Goal: Task Accomplishment & Management: Complete application form

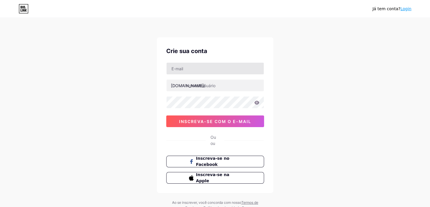
type input "[DOMAIN_NAME][EMAIL_ADDRESS][DOMAIN_NAME]"
click at [218, 84] on input "text" at bounding box center [214, 85] width 97 height 12
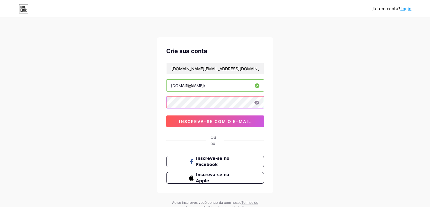
click at [147, 103] on div "[PERSON_NAME] tem conta? Login Crie sua conta [DOMAIN_NAME][EMAIL_ADDRESS][DOMA…" at bounding box center [215, 114] width 430 height 229
click at [219, 86] on input "fysa" at bounding box center [214, 85] width 97 height 12
type input "f"
paste input "αμαιλέοντας"
type input "χαμαιλέοντας"
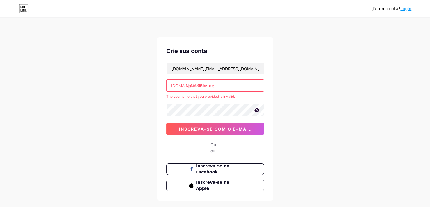
drag, startPoint x: 219, startPoint y: 85, endPoint x: 179, endPoint y: 89, distance: 40.0
click at [179, 89] on input "χαμαιλέοντας" at bounding box center [214, 85] width 97 height 12
paste input "chamailontas"
type input "c"
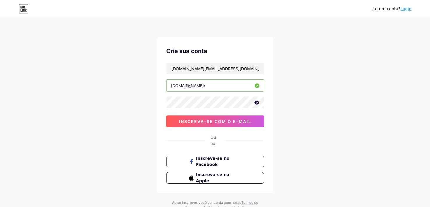
type input "f"
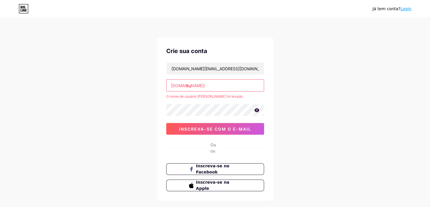
type input "b"
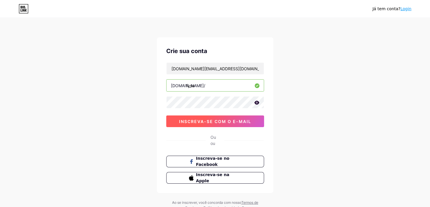
type input "fysa"
click at [242, 121] on span "inscreva-se com o e-mail" at bounding box center [215, 121] width 72 height 5
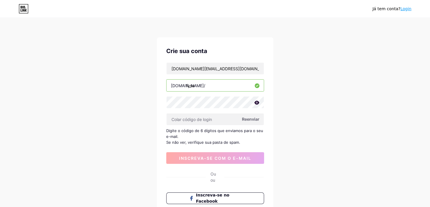
click at [250, 118] on span "Reenviar" at bounding box center [250, 119] width 17 height 6
paste input "386496"
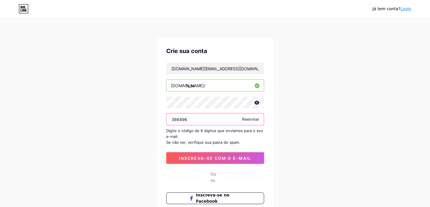
type input "386496"
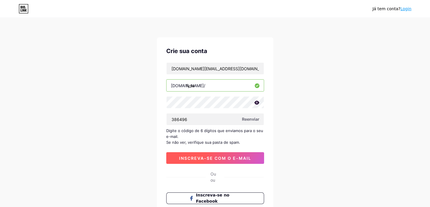
click at [242, 155] on span "inscreva-se com o e-mail" at bounding box center [215, 157] width 72 height 5
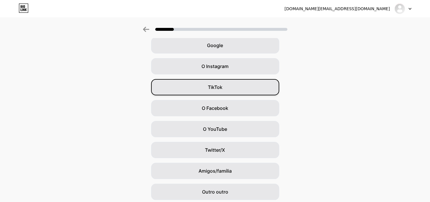
scroll to position [49, 0]
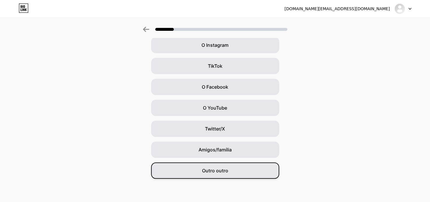
click at [245, 168] on div "Outro outro" at bounding box center [215, 171] width 128 height 16
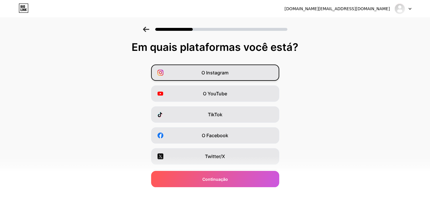
click at [268, 75] on div "O Instagram" at bounding box center [215, 73] width 128 height 16
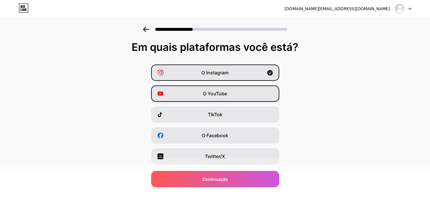
click at [264, 91] on div "O YouTube" at bounding box center [215, 94] width 128 height 16
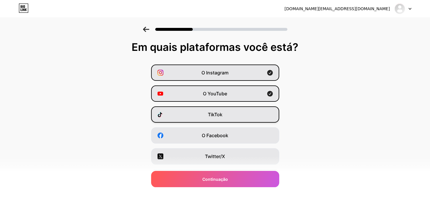
click at [245, 117] on div "TikTok" at bounding box center [215, 115] width 128 height 16
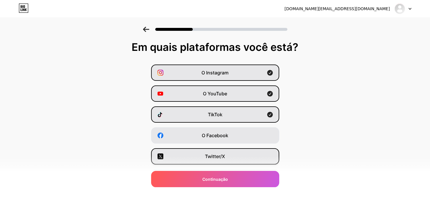
click at [244, 155] on div "Twitter/X" at bounding box center [215, 156] width 128 height 16
click at [228, 158] on div "Twitter/X" at bounding box center [215, 156] width 128 height 16
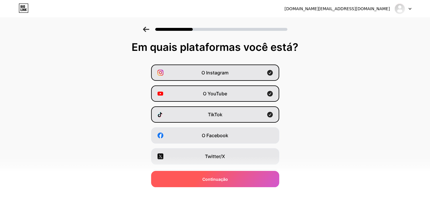
click at [228, 177] on span "Continuação" at bounding box center [215, 179] width 26 height 6
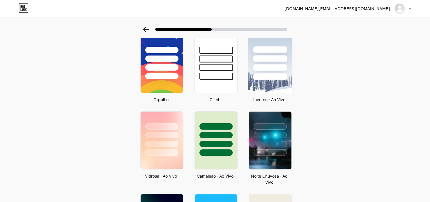
scroll to position [175, 0]
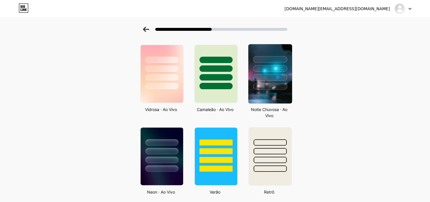
click at [284, 99] on img at bounding box center [270, 73] width 44 height 59
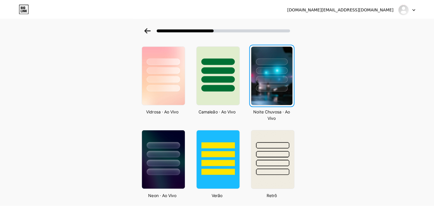
scroll to position [0, 0]
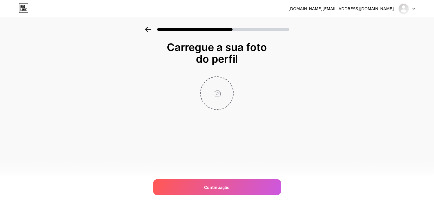
click at [222, 95] on input "file" at bounding box center [217, 93] width 32 height 32
click at [222, 91] on input "file" at bounding box center [217, 93] width 32 height 32
type input "C:\fakepath\¸𓏲࣪ ˚🩸_꒷ ᴘᴏᴡᴇʀ ɪᴄᴏɴ ¡!.jpg"
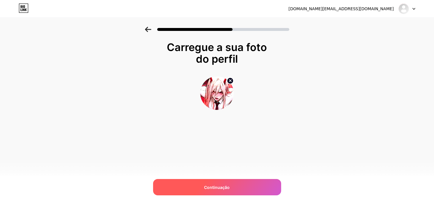
click at [225, 190] on div "Continuação" at bounding box center [217, 187] width 128 height 16
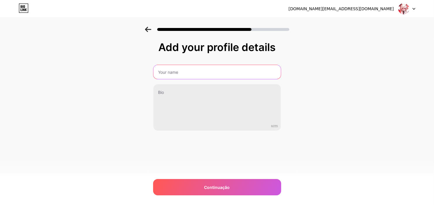
click at [189, 70] on input "text" at bounding box center [216, 72] width 127 height 14
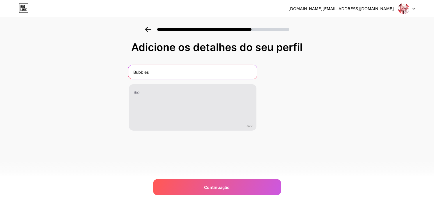
type input "Bubbles"
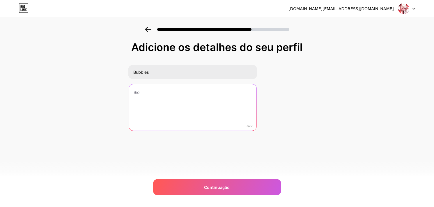
click at [189, 103] on textarea at bounding box center [192, 107] width 127 height 47
